Goal: Transaction & Acquisition: Purchase product/service

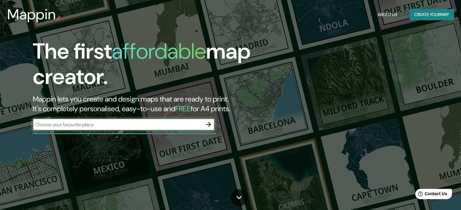
click at [151, 127] on input "text" at bounding box center [118, 124] width 170 height 7
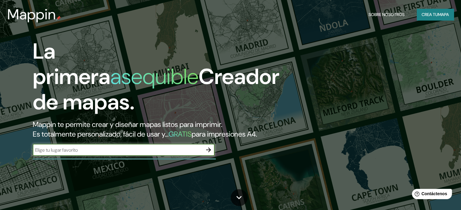
click at [187, 154] on input "text" at bounding box center [118, 150] width 170 height 7
click at [167, 154] on input "text" at bounding box center [118, 150] width 170 height 7
paste input "Torre Begonias"
type input "Torre Begonias"
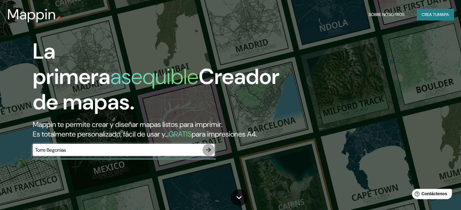
click at [210, 154] on icon "button" at bounding box center [208, 150] width 7 height 7
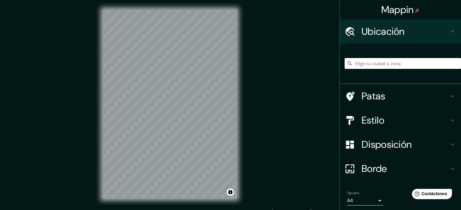
click at [354, 61] on input "Elige tu ciudad o zona" at bounding box center [402, 63] width 116 height 11
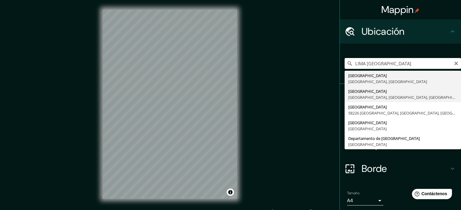
type input "Lima, Lima, Provincia de Lima, Perú"
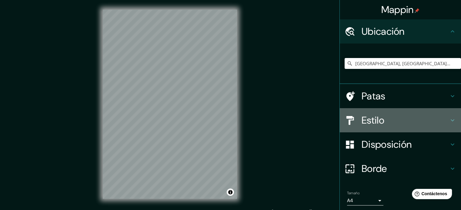
click at [375, 121] on font "Estilo" at bounding box center [372, 120] width 23 height 13
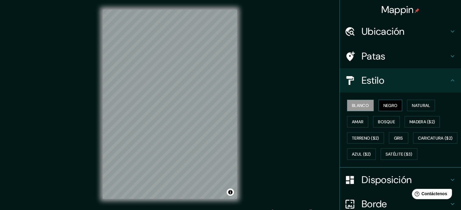
click at [390, 106] on font "Negro" at bounding box center [390, 105] width 14 height 5
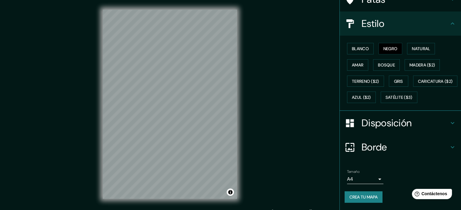
scroll to position [71, 0]
click at [383, 46] on font "Negro" at bounding box center [390, 48] width 14 height 5
click at [356, 181] on body "Mappin Ubicación Lima, Lima, Provincia de Lima, Perú Patas Estilo Blanco Negro …" at bounding box center [230, 105] width 461 height 210
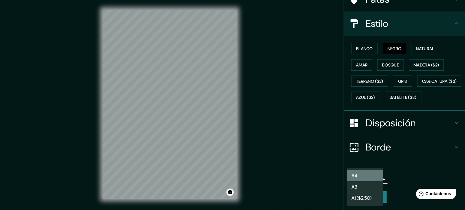
drag, startPoint x: 356, startPoint y: 181, endPoint x: 357, endPoint y: 177, distance: 3.7
click at [357, 177] on font "A4" at bounding box center [355, 176] width 6 height 6
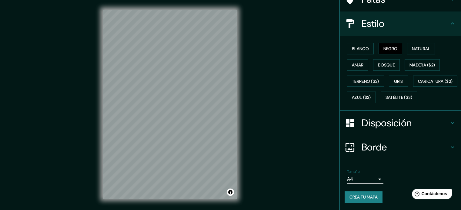
click at [373, 181] on body "Mappin Ubicación Lima, Lima, Provincia de Lima, Perú Patas Estilo Blanco Negro …" at bounding box center [230, 105] width 461 height 210
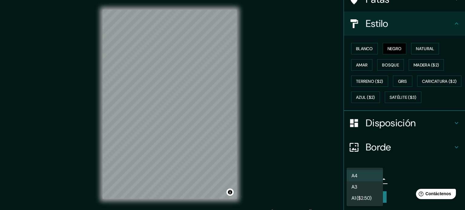
click at [369, 187] on li "A3" at bounding box center [365, 187] width 36 height 11
type input "a4"
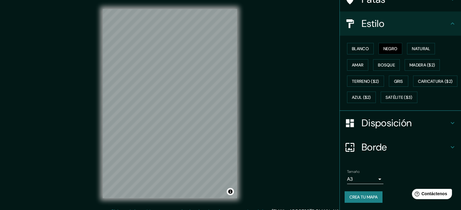
scroll to position [1, 0]
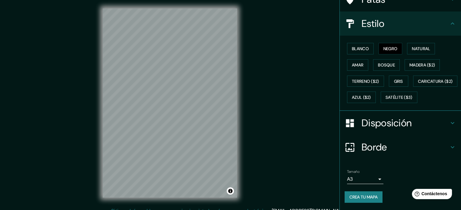
click at [367, 195] on font "Crea tu mapa" at bounding box center [363, 197] width 28 height 5
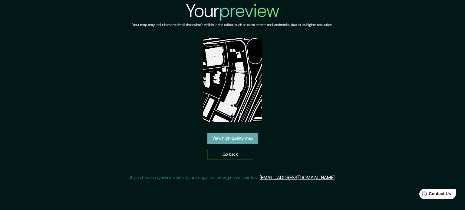
click at [239, 139] on link "View high quality map" at bounding box center [232, 138] width 51 height 11
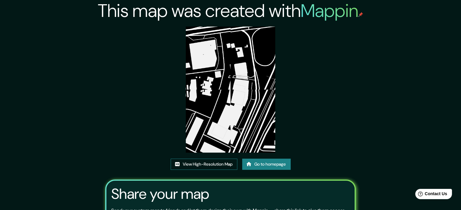
click at [223, 168] on link "View High-Resolution Map" at bounding box center [203, 164] width 67 height 11
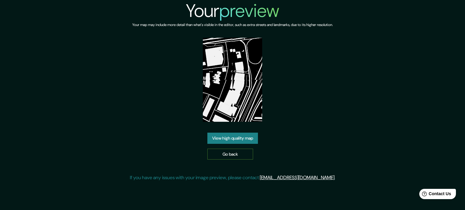
click at [236, 153] on link "Go back" at bounding box center [230, 154] width 46 height 11
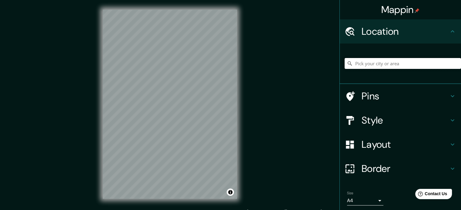
click at [353, 65] on input "Pick your city or area" at bounding box center [402, 63] width 116 height 11
paste input "Torre Begonias"
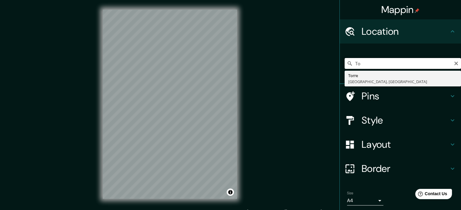
type input "T"
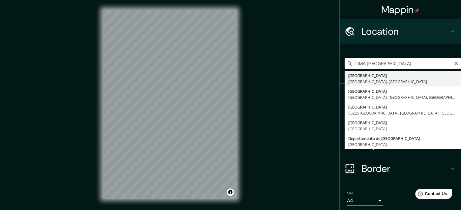
type input "Lima, Provincia de Lima, Perú"
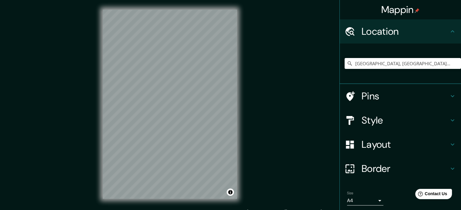
click at [381, 115] on h4 "Style" at bounding box center [404, 120] width 87 height 12
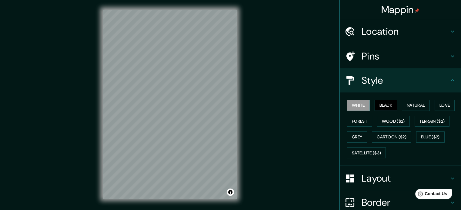
click at [380, 106] on button "Black" at bounding box center [385, 105] width 23 height 11
